Goal: Task Accomplishment & Management: Use online tool/utility

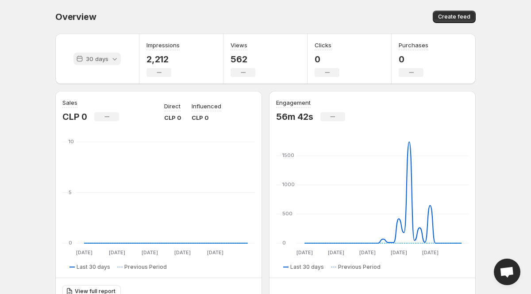
click at [108, 57] on p "30 days" at bounding box center [97, 58] width 23 height 9
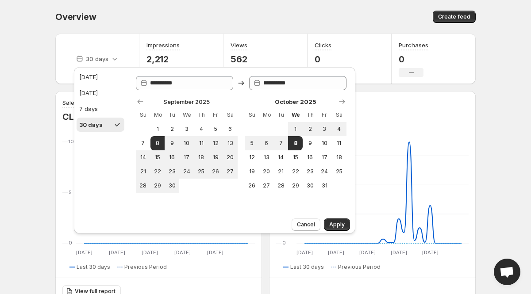
click at [127, 9] on div "Overview. This page is ready Overview Create feed" at bounding box center [265, 17] width 420 height 34
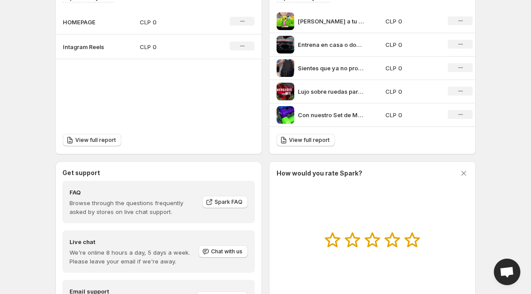
scroll to position [384, 0]
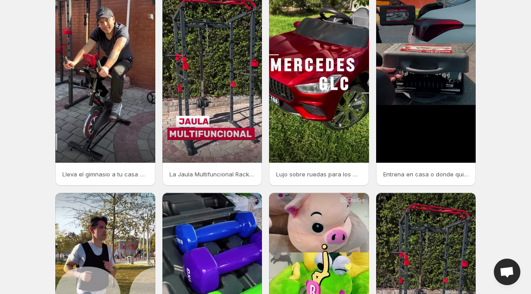
scroll to position [49, 0]
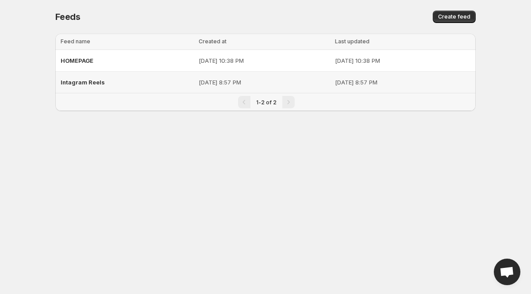
click at [120, 84] on div "Intagram Reels" at bounding box center [127, 82] width 133 height 16
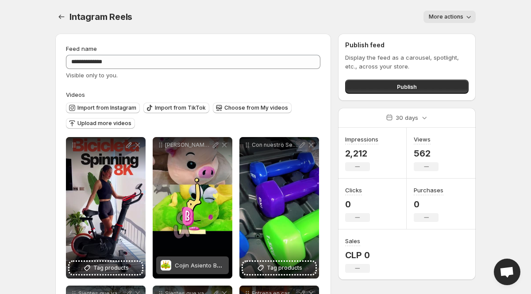
click at [450, 18] on span "More actions" at bounding box center [446, 16] width 35 height 7
click at [322, 20] on div "More actions" at bounding box center [309, 17] width 333 height 12
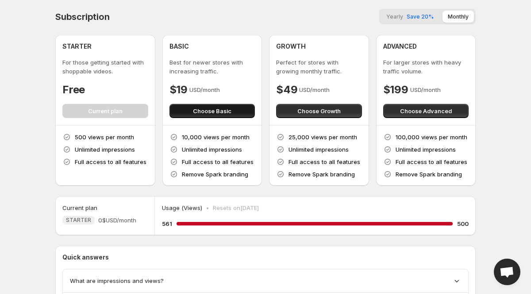
click at [212, 108] on span "Choose Basic" at bounding box center [212, 111] width 39 height 9
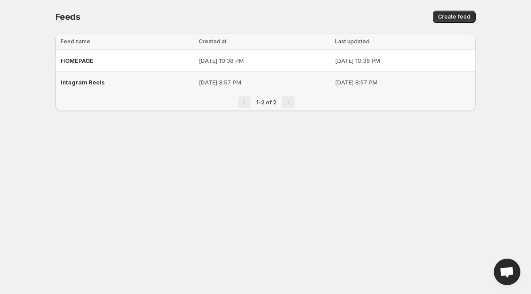
click at [204, 81] on p "[DATE] 8:57 PM" at bounding box center [264, 82] width 131 height 9
click at [146, 62] on div "HOMEPAGE" at bounding box center [127, 61] width 133 height 16
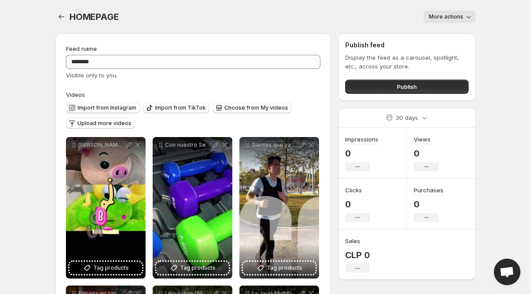
click at [456, 18] on span "More actions" at bounding box center [446, 16] width 35 height 7
click at [439, 32] on span "Delete" at bounding box center [439, 35] width 18 height 7
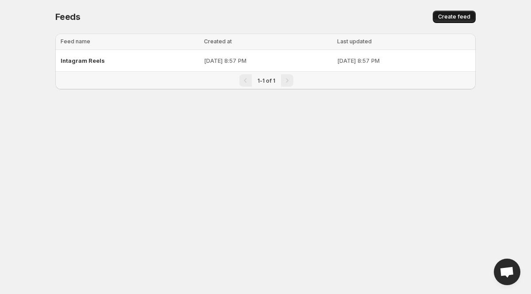
click at [449, 17] on span "Create feed" at bounding box center [454, 16] width 32 height 7
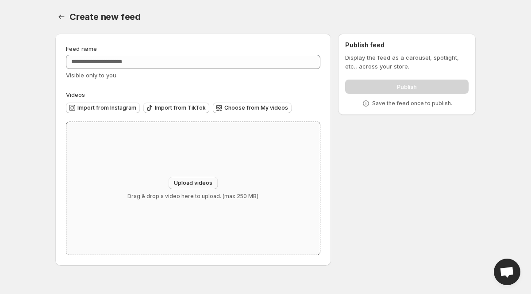
click at [189, 184] on span "Upload videos" at bounding box center [193, 183] width 39 height 7
click at [89, 108] on span "Import from Instagram" at bounding box center [106, 107] width 59 height 7
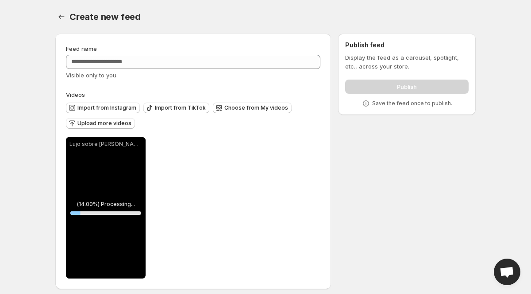
scroll to position [6, 0]
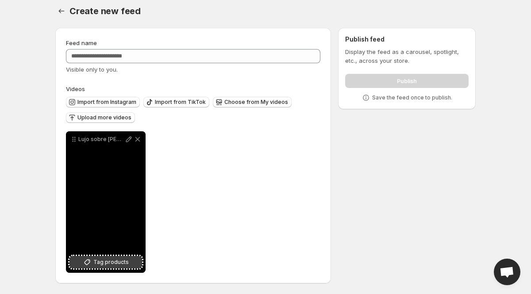
click at [114, 265] on span "Tag products" at bounding box center [110, 262] width 35 height 9
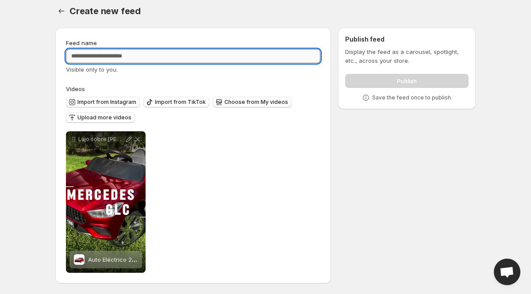
click at [175, 52] on input "Feed name" at bounding box center [193, 56] width 254 height 14
type input "********"
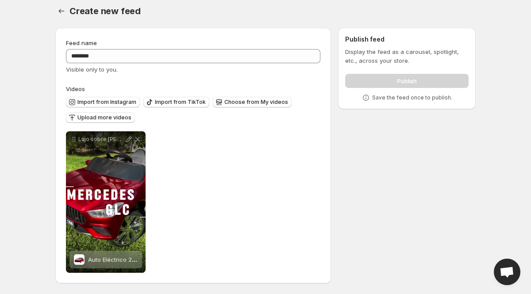
scroll to position [0, 0]
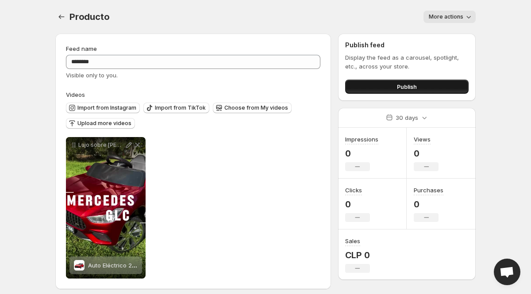
click at [371, 88] on button "Publish" at bounding box center [406, 87] width 123 height 14
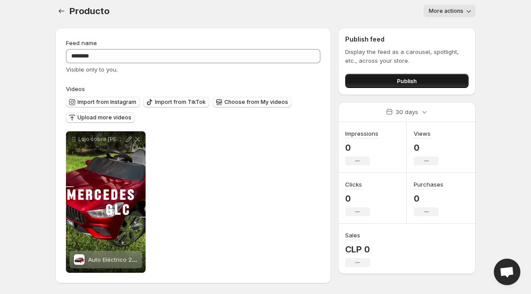
click at [385, 77] on button "Publish" at bounding box center [406, 81] width 123 height 14
click at [374, 82] on button "Publish" at bounding box center [406, 81] width 123 height 14
